Goal: Feedback & Contribution: Leave review/rating

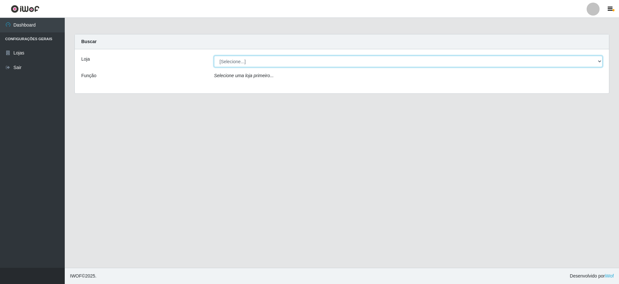
click at [252, 61] on select "[Selecione...] Extrabom - Loja 05 [GEOGRAPHIC_DATA]" at bounding box center [408, 61] width 389 height 11
select select "494"
click at [214, 56] on select "[Selecione...] Extrabom - Loja 05 [GEOGRAPHIC_DATA]" at bounding box center [408, 61] width 389 height 11
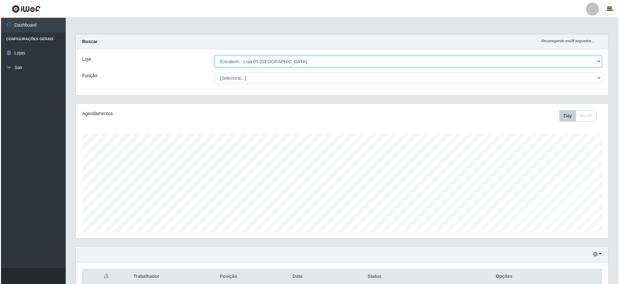
scroll to position [89, 0]
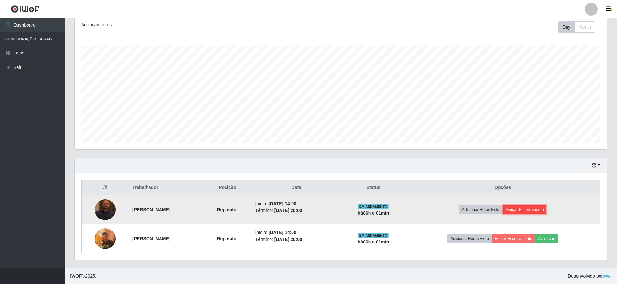
click at [531, 210] on button "Forçar Encerramento" at bounding box center [525, 209] width 43 height 9
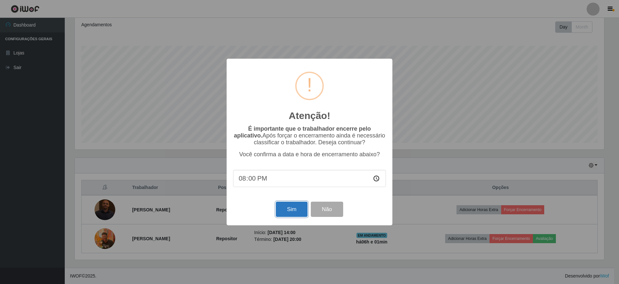
click at [289, 211] on button "Sim" at bounding box center [291, 208] width 31 height 15
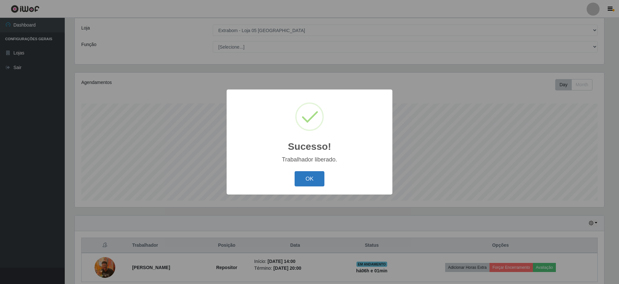
click at [309, 178] on button "OK" at bounding box center [310, 178] width 30 height 15
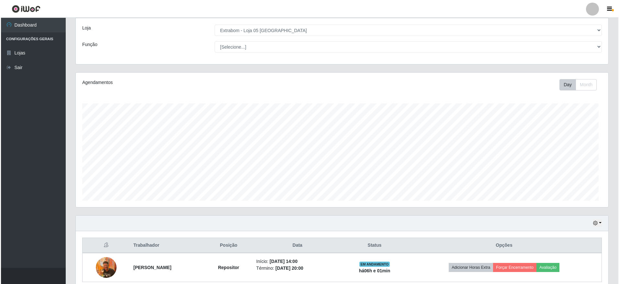
scroll to position [134, 533]
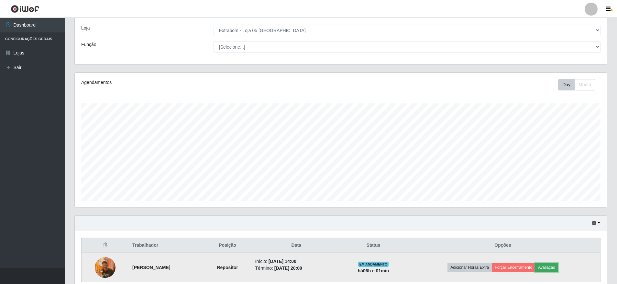
click at [552, 266] on button "Avaliação" at bounding box center [546, 267] width 23 height 9
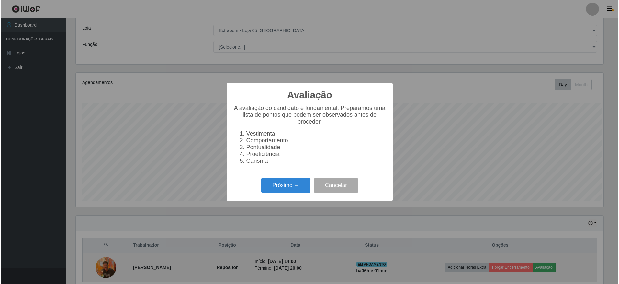
scroll to position [134, 529]
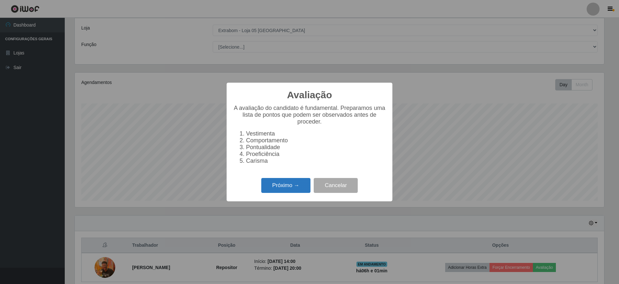
click at [287, 187] on button "Próximo →" at bounding box center [285, 185] width 49 height 15
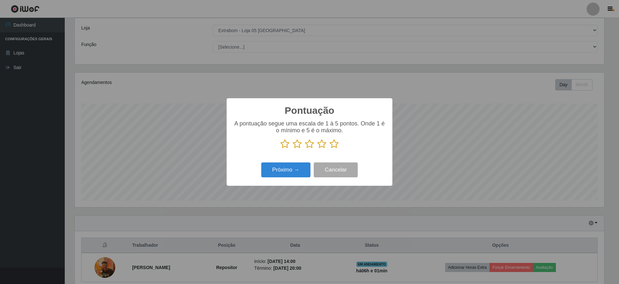
scroll to position [323621, 323226]
click at [334, 145] on icon at bounding box center [334, 144] width 9 height 10
click at [330, 149] on input "radio" at bounding box center [330, 149] width 0 height 0
click at [288, 170] on button "Próximo →" at bounding box center [285, 169] width 49 height 15
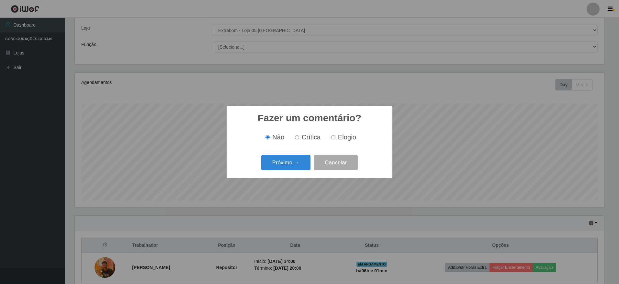
click at [332, 139] on input "Elogio" at bounding box center [333, 137] width 4 height 4
radio input "true"
click at [288, 165] on button "Próximo →" at bounding box center [285, 162] width 49 height 15
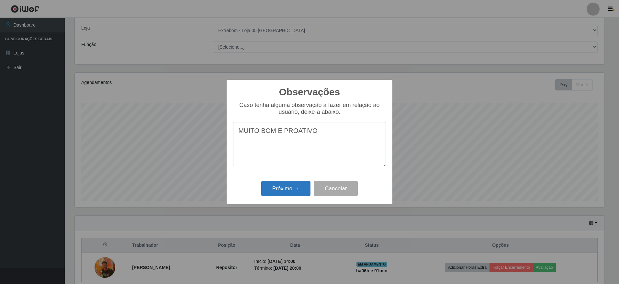
type textarea "MUITO BOM E PROATIVO"
click at [283, 189] on button "Próximo →" at bounding box center [285, 188] width 49 height 15
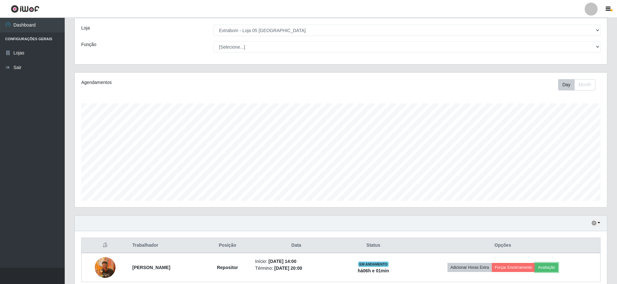
scroll to position [60, 0]
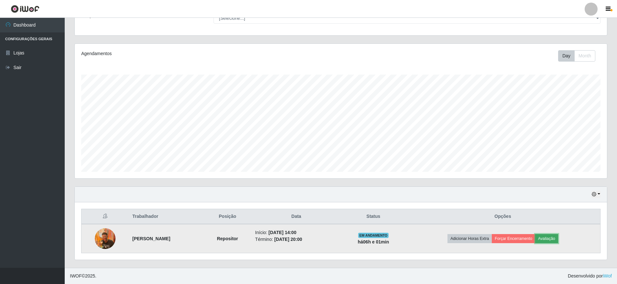
click at [552, 238] on button "Avaliação" at bounding box center [546, 238] width 23 height 9
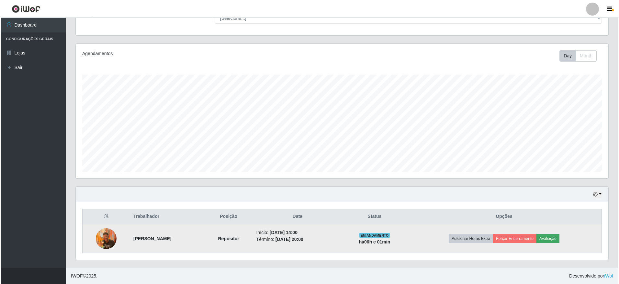
scroll to position [134, 529]
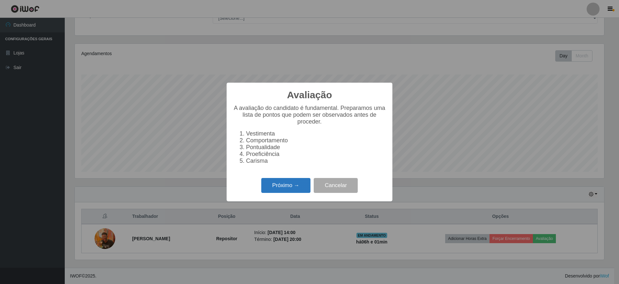
click at [276, 187] on button "Próximo →" at bounding box center [285, 185] width 49 height 15
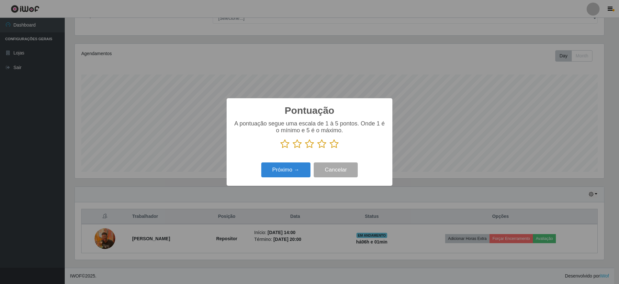
scroll to position [323621, 323226]
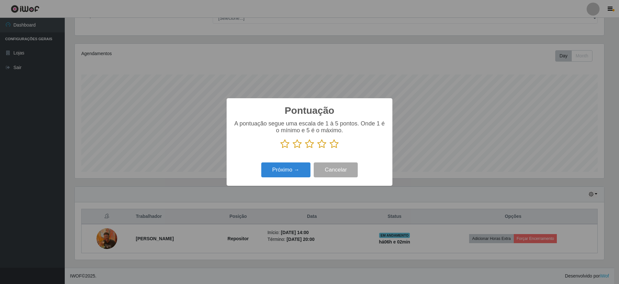
click at [332, 145] on icon at bounding box center [334, 144] width 9 height 10
click at [330, 149] on input "radio" at bounding box center [330, 149] width 0 height 0
click at [288, 173] on button "Próximo →" at bounding box center [285, 169] width 49 height 15
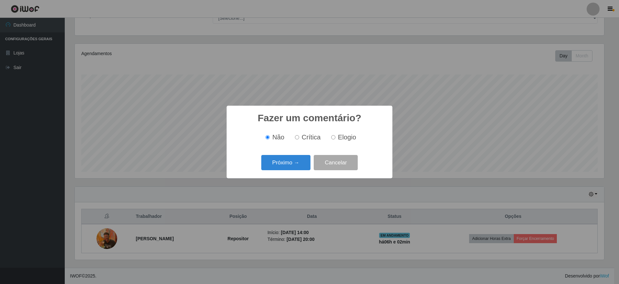
click at [333, 138] on input "Elogio" at bounding box center [333, 137] width 4 height 4
radio input "true"
click at [294, 164] on button "Próximo →" at bounding box center [285, 162] width 49 height 15
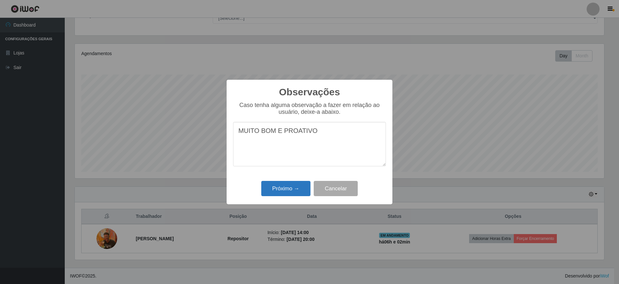
type textarea "MUITO BOM E PROATIVO"
click at [293, 189] on button "Próximo →" at bounding box center [285, 188] width 49 height 15
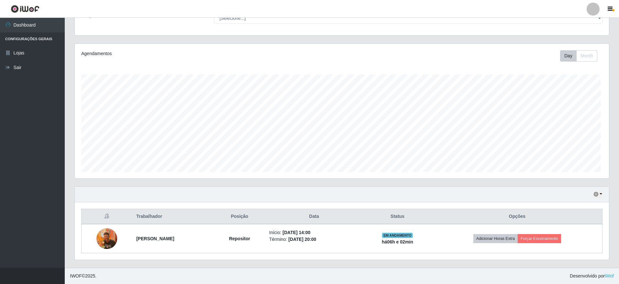
scroll to position [134, 533]
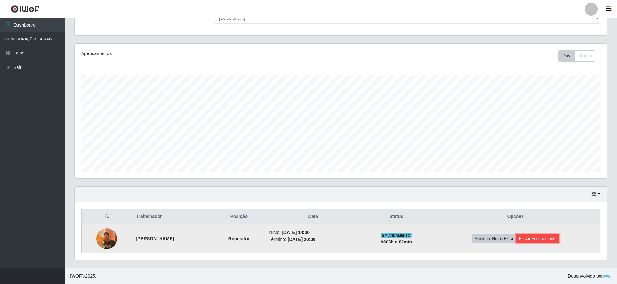
click at [541, 238] on button "Forçar Encerramento" at bounding box center [537, 238] width 43 height 9
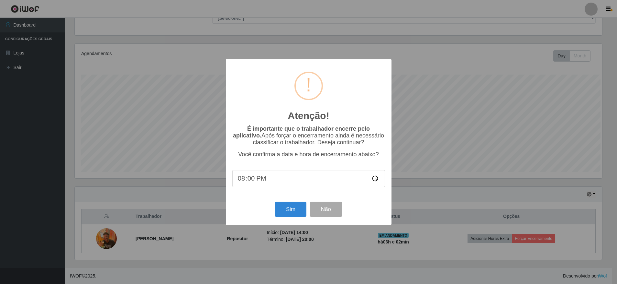
scroll to position [134, 529]
click at [293, 212] on button "Sim" at bounding box center [291, 208] width 31 height 15
click at [293, 212] on div "Atenção! × É importante que o trabalhador encerre pelo aplicativo. Após forçar …" at bounding box center [310, 142] width 166 height 166
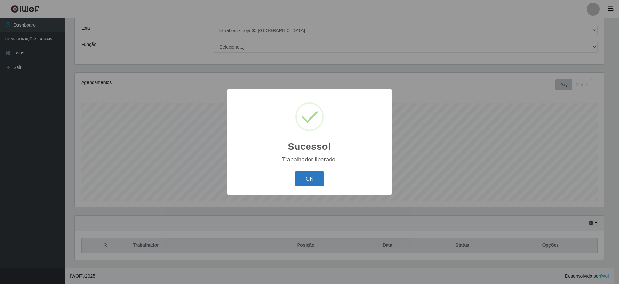
click at [304, 181] on button "OK" at bounding box center [310, 178] width 30 height 15
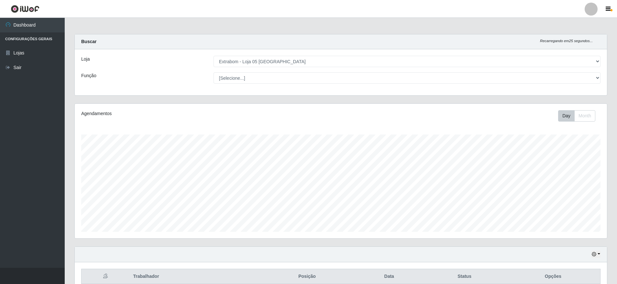
scroll to position [31, 0]
